Goal: Navigation & Orientation: Understand site structure

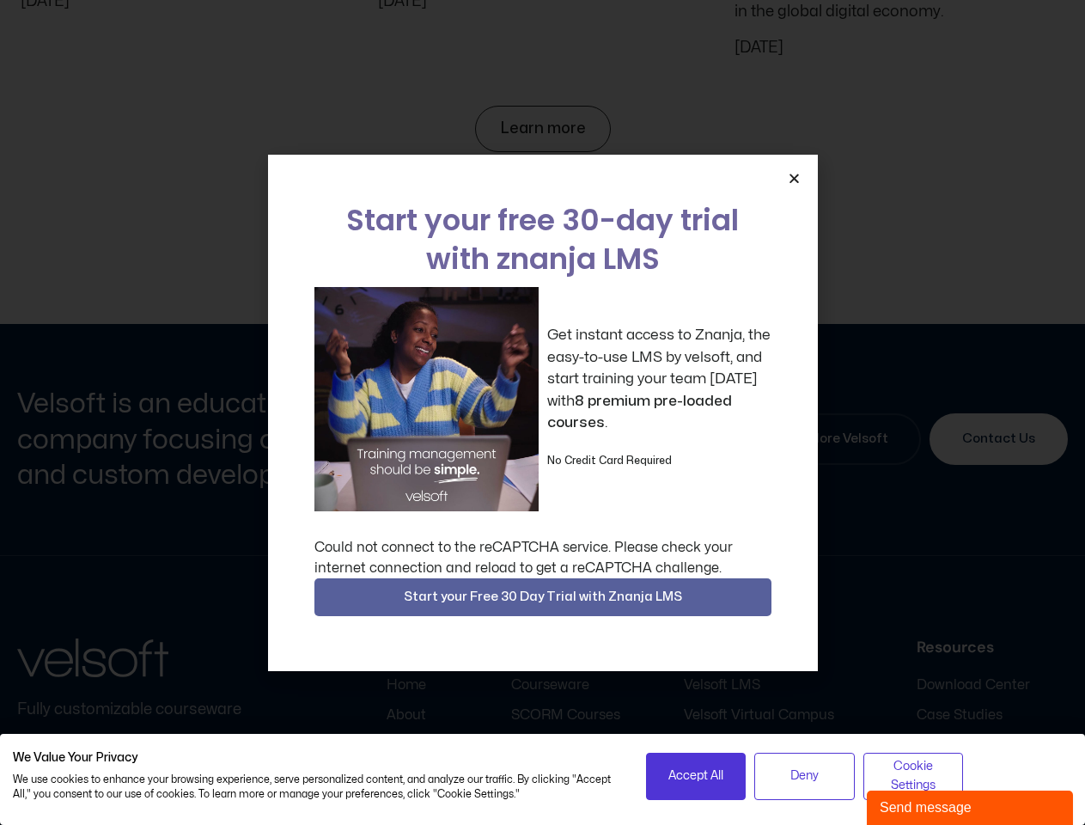
click at [542, 412] on div "Get instant access to Znanja, the easy-to-use LMS by velsoft, and start trainin…" at bounding box center [542, 399] width 457 height 224
click at [794, 178] on icon "Close" at bounding box center [794, 178] width 13 height 13
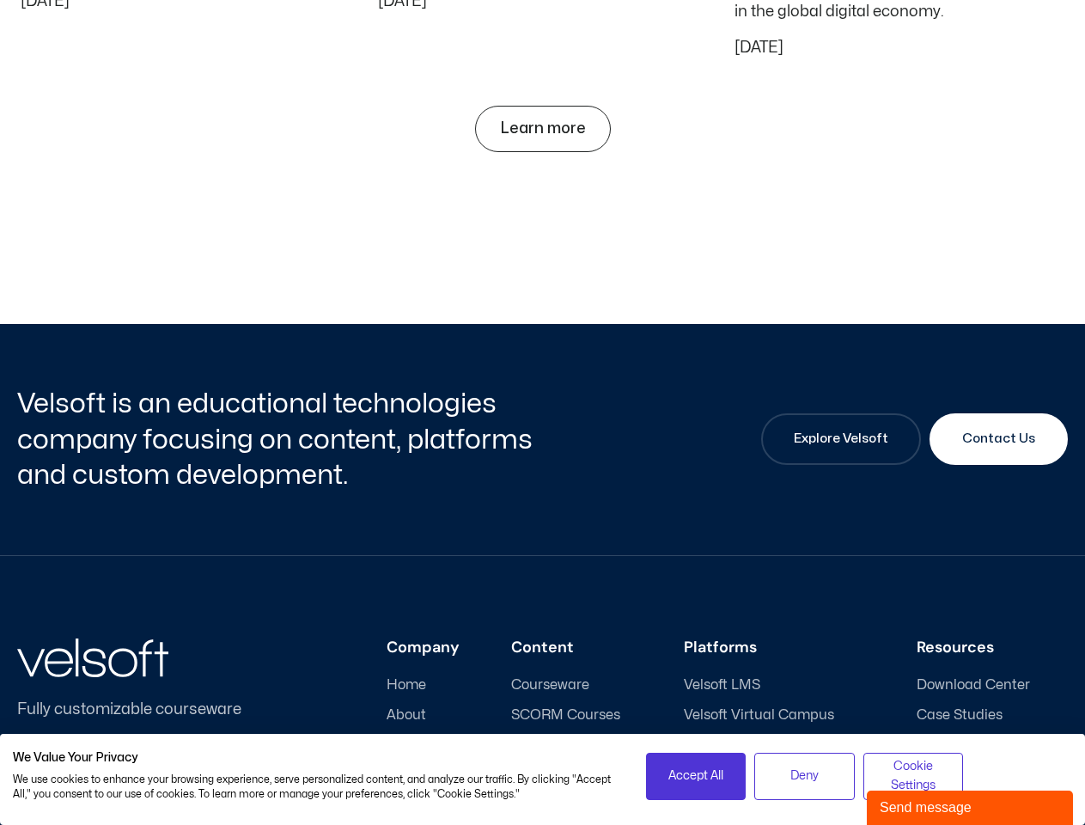
click at [543, 638] on h3 "Content" at bounding box center [571, 647] width 121 height 19
click at [696, 776] on span "Accept All" at bounding box center [695, 775] width 55 height 19
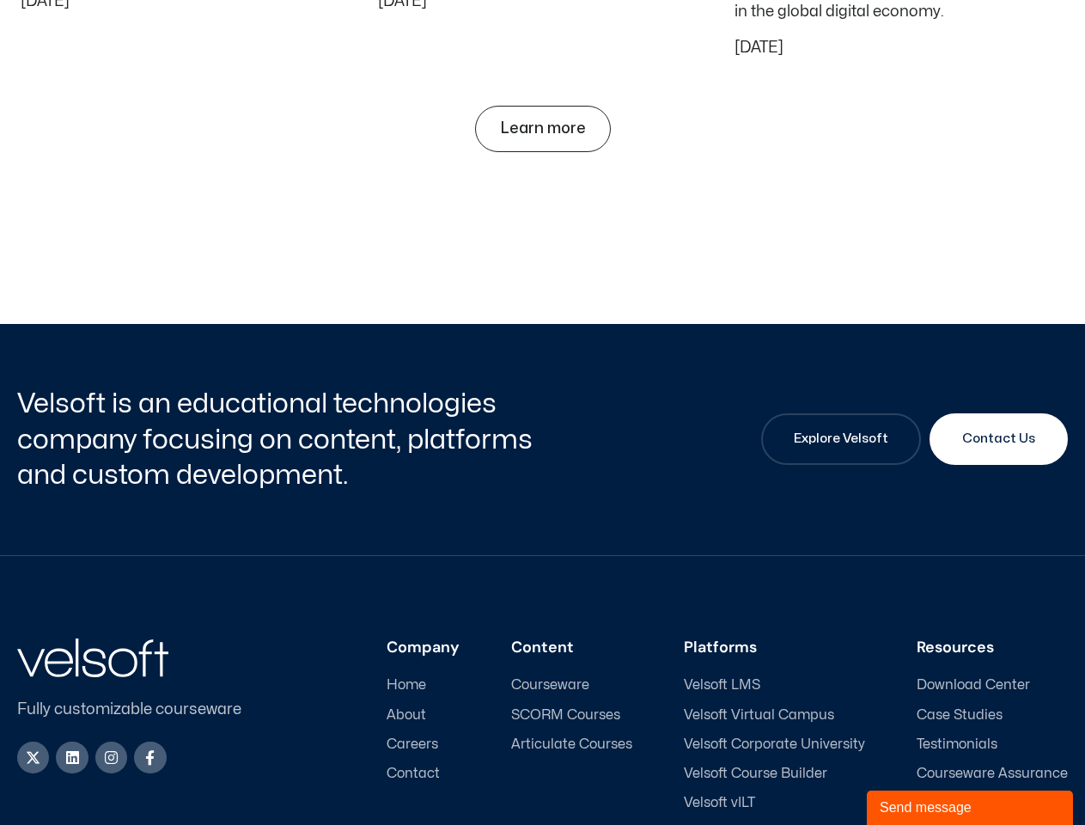
click at [804, 776] on ul "Velsoft LMS Velsoft Virtual Campus [GEOGRAPHIC_DATA] Velsoft Course Builder Vel…" at bounding box center [774, 758] width 181 height 163
click at [913, 776] on div "Company Home About Careers Contact Content Courseware SCORM Courses Articulate …" at bounding box center [669, 739] width 798 height 203
click at [970, 807] on div "Send message" at bounding box center [970, 807] width 180 height 21
